Goal: Task Accomplishment & Management: Manage account settings

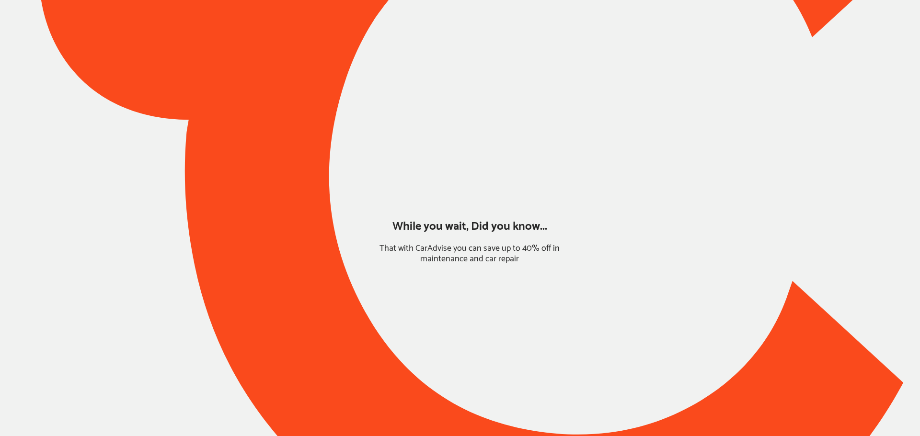
type input "*****"
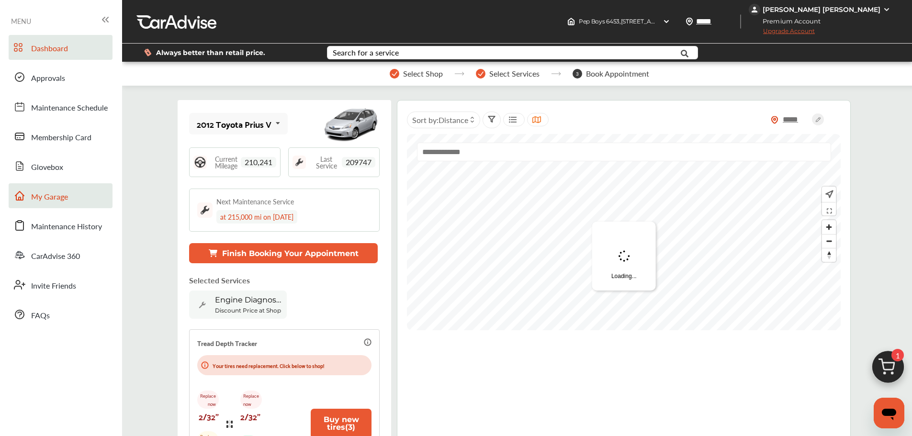
drag, startPoint x: 76, startPoint y: 206, endPoint x: 102, endPoint y: 206, distance: 26.3
click at [76, 206] on link "My Garage" at bounding box center [61, 195] width 104 height 25
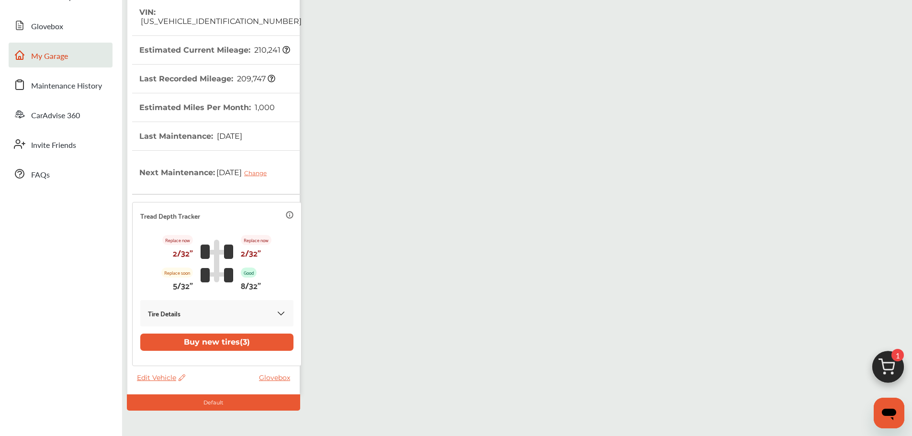
scroll to position [179, 0]
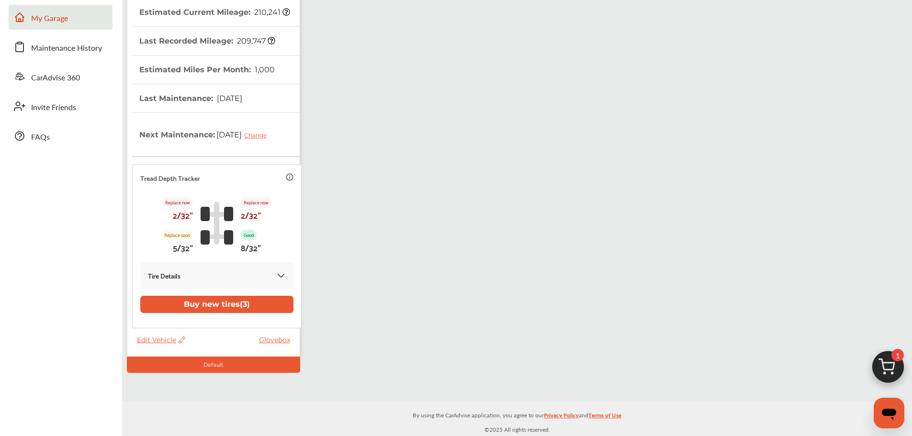
click at [276, 275] on img at bounding box center [281, 276] width 10 height 10
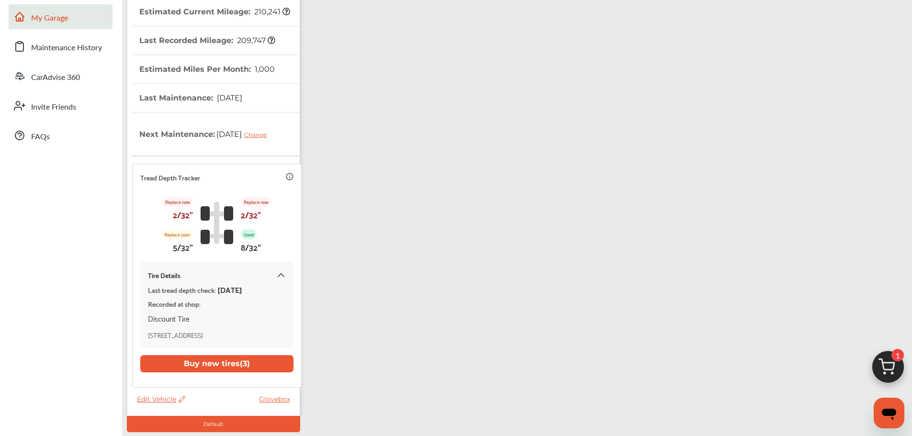
click at [334, 269] on div "My Garage Add Vehicle 2012 Toyota Prius V VIN : [US_VEHICLE_IDENTIFICATION_NUMB…" at bounding box center [518, 161] width 786 height 543
click at [327, 302] on div "My Garage Add Vehicle 2012 Toyota Prius V VIN : [US_VEHICLE_IDENTIFICATION_NUMB…" at bounding box center [518, 161] width 786 height 543
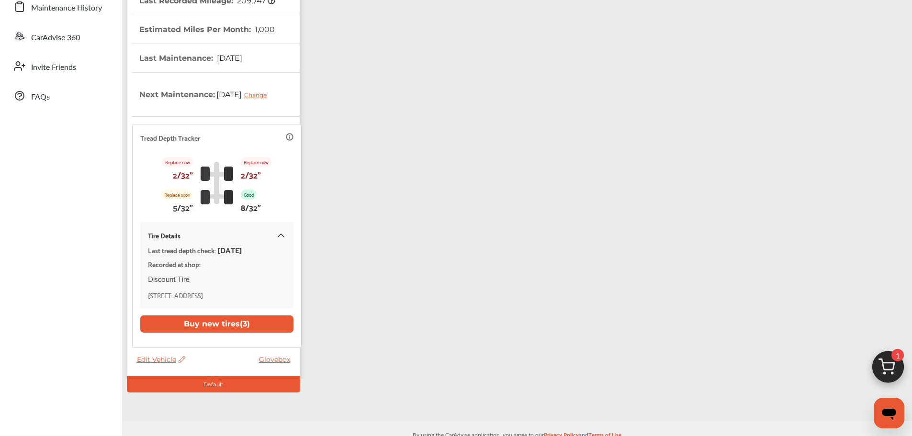
scroll to position [202, 0]
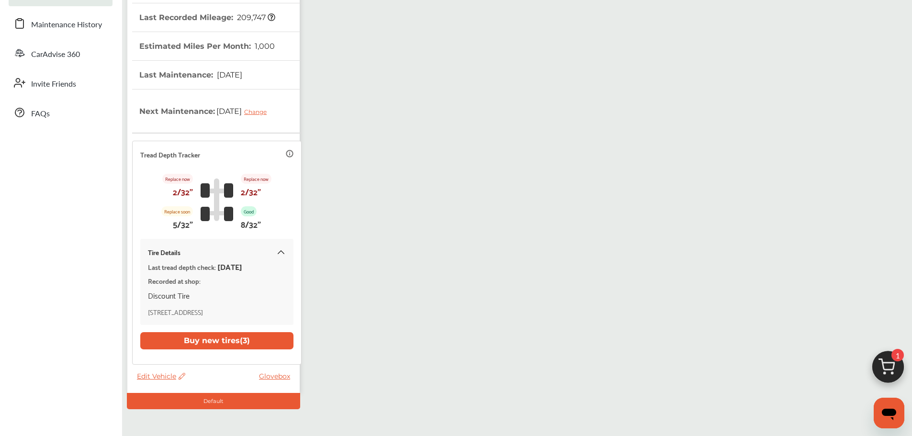
click at [286, 155] on icon at bounding box center [290, 154] width 8 height 8
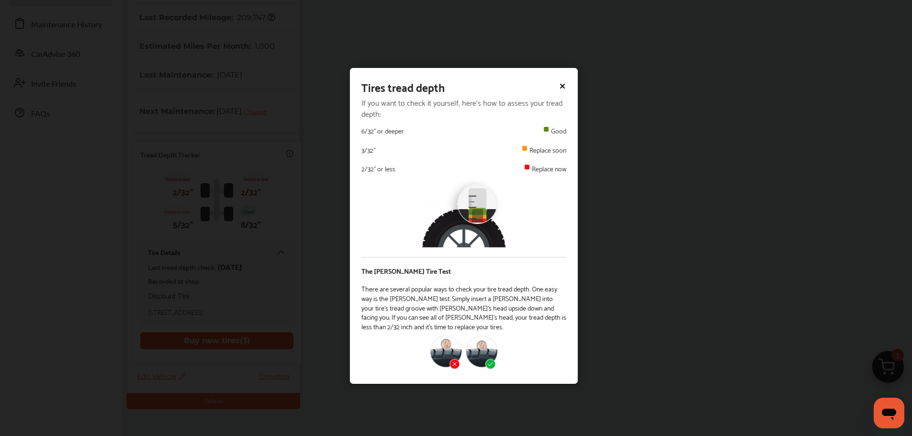
click at [564, 86] on icon at bounding box center [563, 86] width 4 height 4
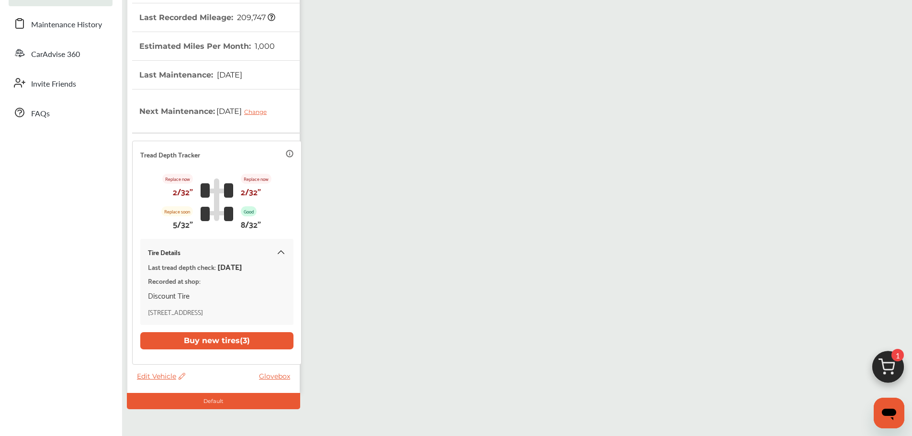
click at [429, 213] on div "My Garage Add Vehicle 2012 Toyota Prius V VIN : [US_VEHICLE_IDENTIFICATION_NUMB…" at bounding box center [518, 138] width 786 height 543
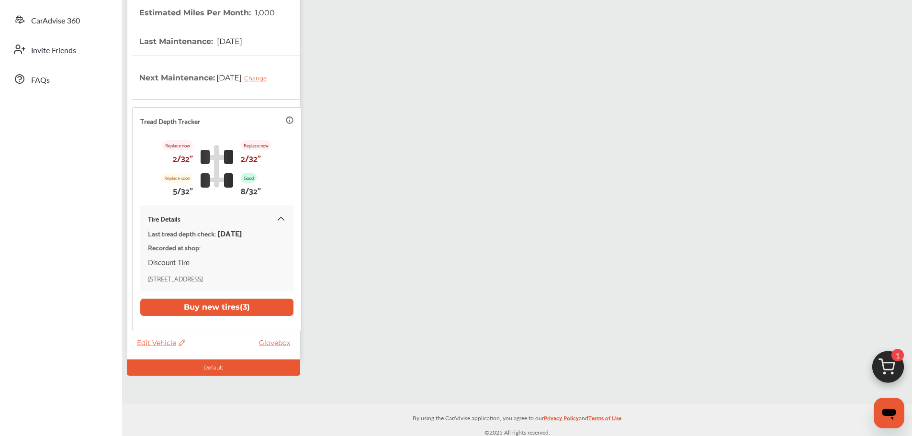
scroll to position [250, 0]
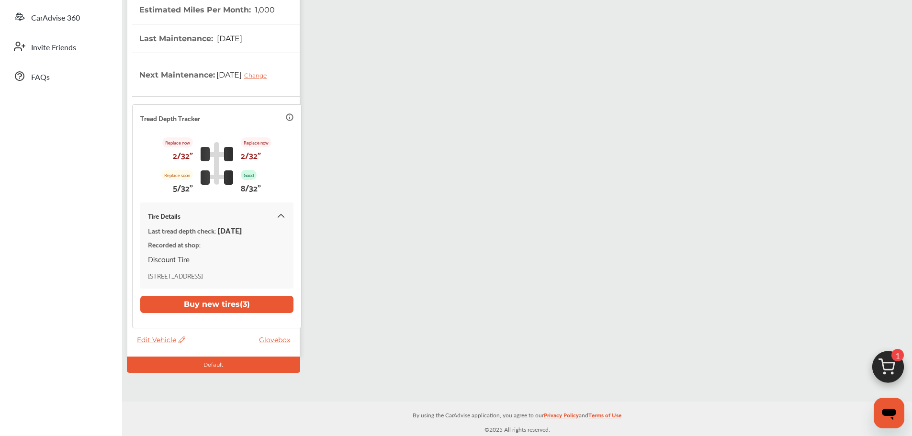
click at [157, 341] on span "Edit Vehicle" at bounding box center [161, 340] width 48 height 9
click at [406, 289] on div "My Garage Add Vehicle 2012 Toyota Prius V VIN : [US_VEHICLE_IDENTIFICATION_NUMB…" at bounding box center [518, 101] width 786 height 543
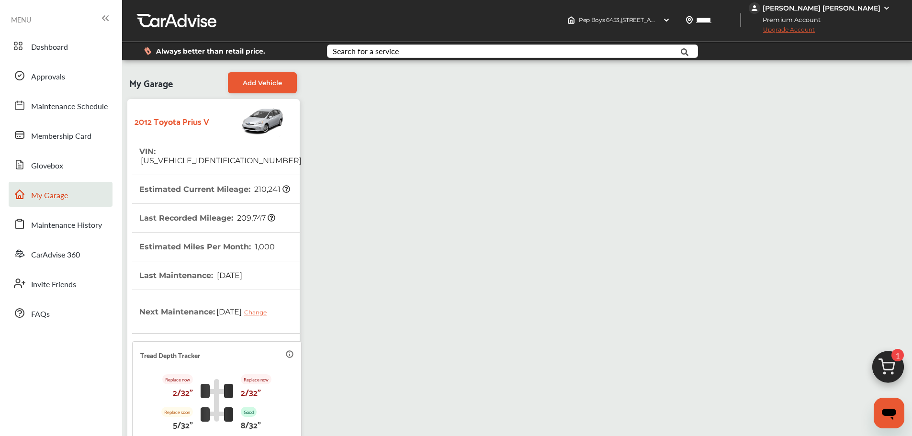
scroll to position [0, 0]
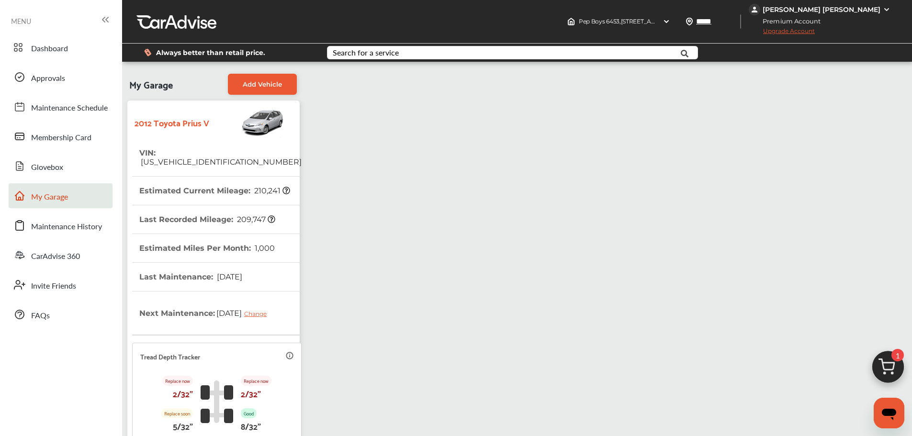
click at [215, 158] on span "[US_VEHICLE_IDENTIFICATION_NUMBER]" at bounding box center [220, 162] width 162 height 9
click at [384, 168] on div "My Garage Add Vehicle 2012 Toyota Prius V VIN : [US_VEHICLE_IDENTIFICATION_NUMB…" at bounding box center [518, 340] width 786 height 543
click at [443, 274] on div "My Garage Add Vehicle 2012 Toyota Prius V VIN : [US_VEHICLE_IDENTIFICATION_NUMB…" at bounding box center [518, 340] width 786 height 543
click at [210, 158] on span "[US_VEHICLE_IDENTIFICATION_NUMBER]" at bounding box center [220, 162] width 162 height 9
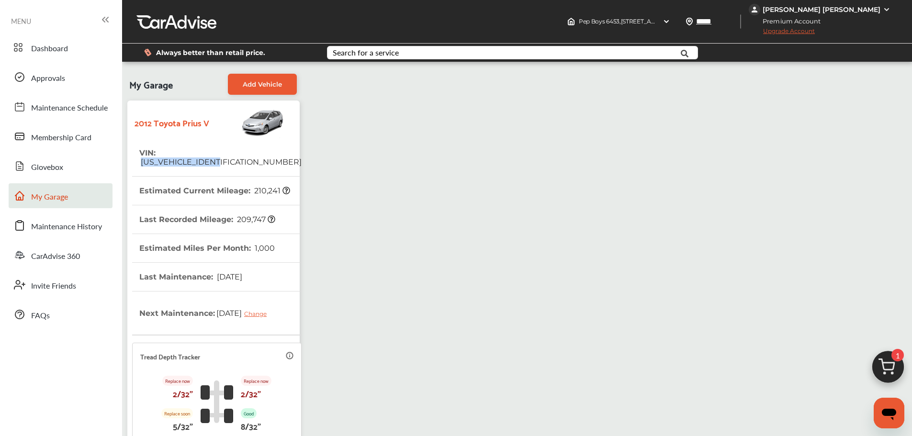
click at [210, 158] on span "[US_VEHICLE_IDENTIFICATION_NUMBER]" at bounding box center [220, 162] width 162 height 9
copy span "[US_VEHICLE_IDENTIFICATION_NUMBER]"
